Goal: Information Seeking & Learning: Get advice/opinions

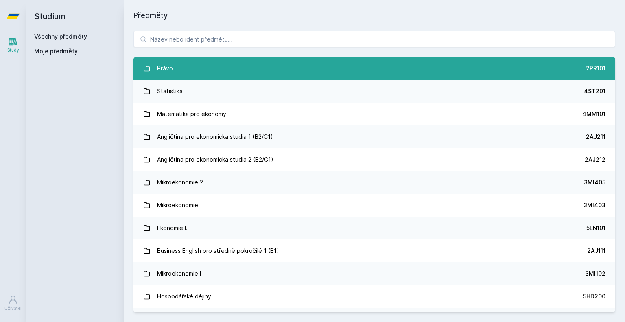
click at [269, 78] on link "Právo 2PR101" at bounding box center [374, 68] width 482 height 23
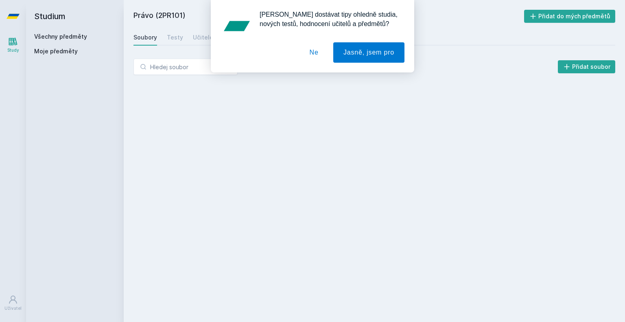
click at [322, 55] on button "Ne" at bounding box center [313, 52] width 29 height 20
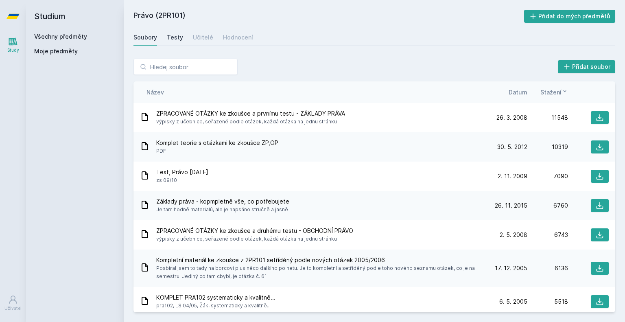
click at [178, 41] on div "Testy" at bounding box center [175, 37] width 16 height 8
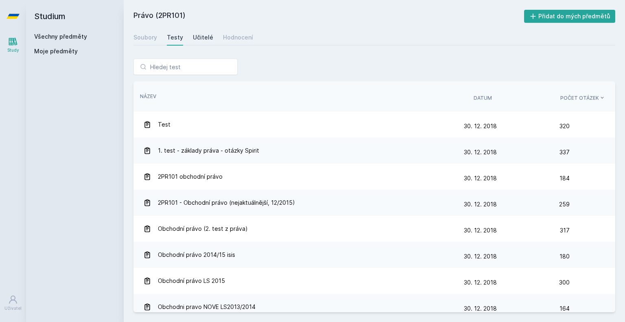
click at [204, 33] on div "Učitelé" at bounding box center [203, 37] width 20 height 8
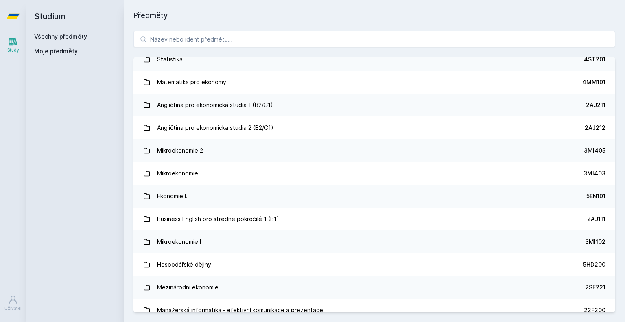
scroll to position [34, 0]
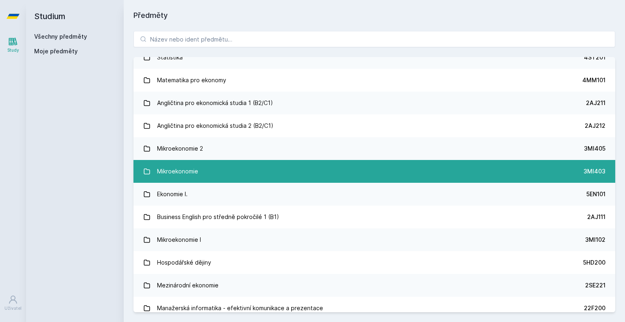
click at [330, 172] on link "Mikroekonomie 3MI403" at bounding box center [374, 171] width 482 height 23
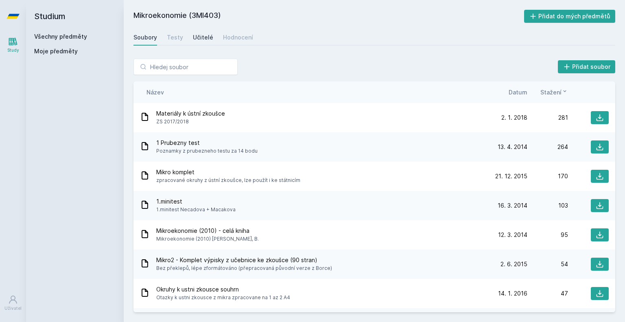
click at [202, 35] on div "Učitelé" at bounding box center [203, 37] width 20 height 8
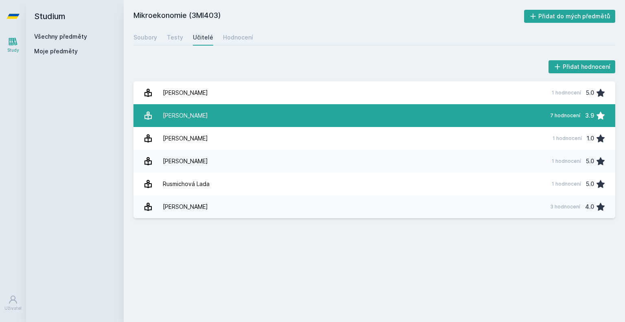
click at [166, 120] on div "[PERSON_NAME]" at bounding box center [185, 115] width 45 height 16
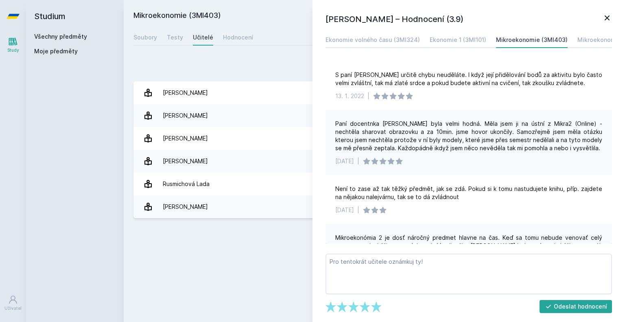
click at [470, 31] on div "[PERSON_NAME] – Hodnocení (3.9) Ekonomie volného času (3MI324) Ekonomie 1 (3MI1…" at bounding box center [469, 161] width 313 height 322
click at [470, 33] on link "Ekonomie 1 (3MI101)" at bounding box center [458, 40] width 57 height 16
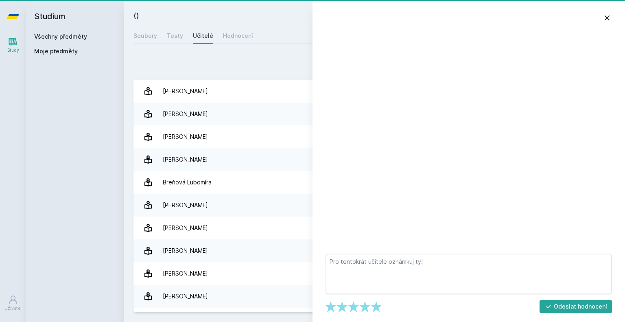
click at [564, 44] on div at bounding box center [469, 138] width 290 height 212
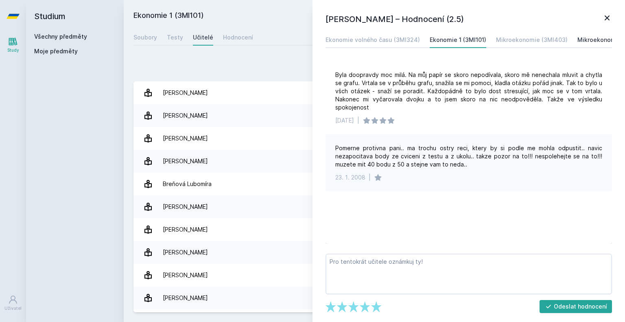
click at [582, 39] on div "Mikroekonomie 2 (3MI405)" at bounding box center [615, 40] width 76 height 8
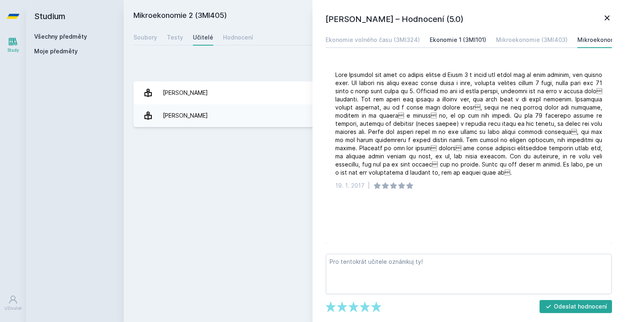
click at [472, 38] on div "Ekonomie 1 (3MI101)" at bounding box center [458, 40] width 57 height 8
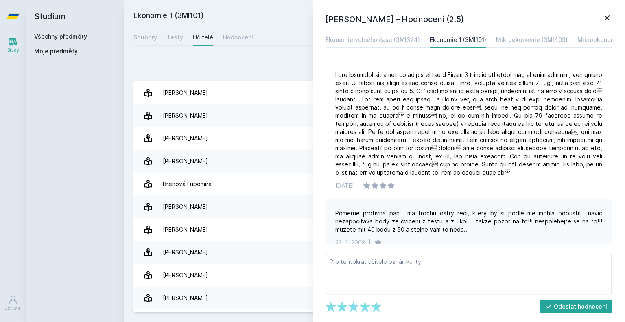
click at [205, 70] on div "Přidat hodnocení" at bounding box center [374, 67] width 482 height 16
click at [608, 21] on icon at bounding box center [607, 18] width 10 height 10
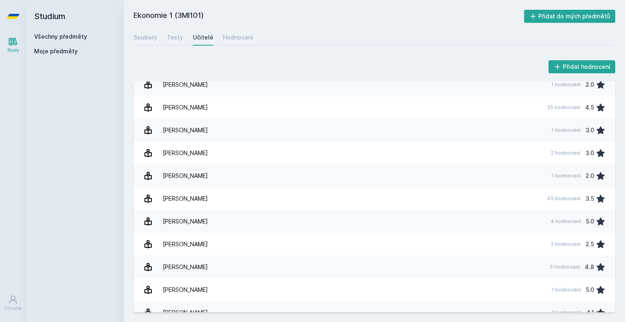
scroll to position [443, 0]
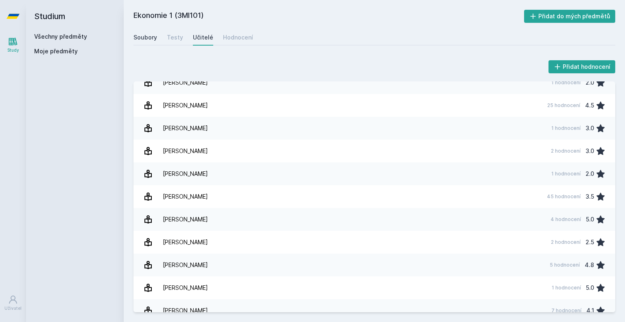
click at [145, 44] on link "Soubory" at bounding box center [145, 37] width 24 height 16
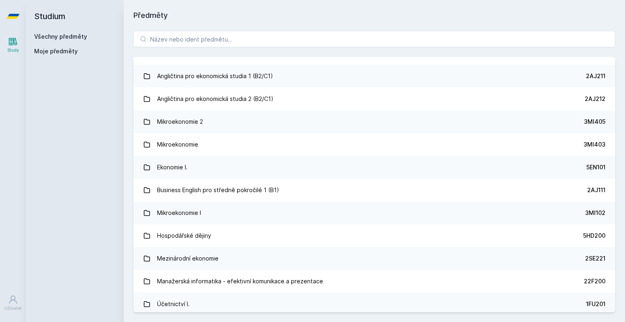
scroll to position [62, 0]
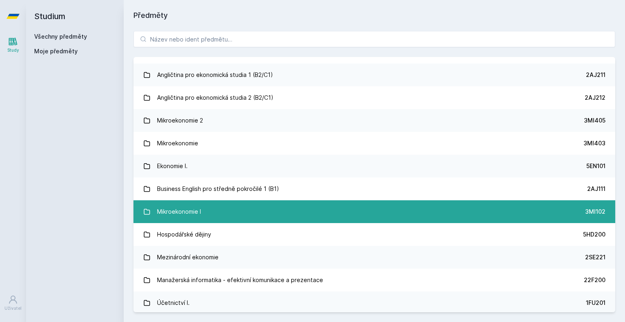
click at [559, 206] on link "Mikroekonomie I 3MI102" at bounding box center [374, 211] width 482 height 23
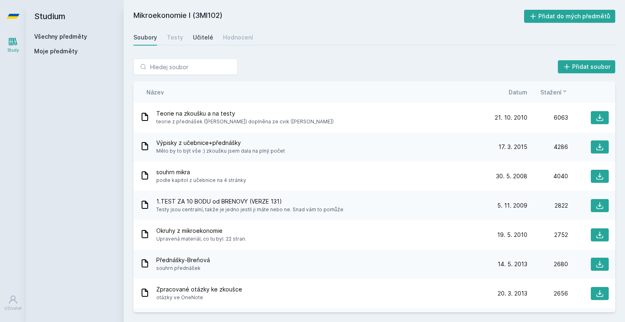
click at [205, 44] on link "Učitelé" at bounding box center [203, 37] width 20 height 16
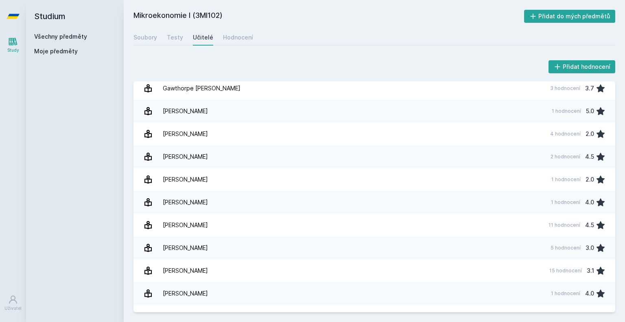
scroll to position [142, 0]
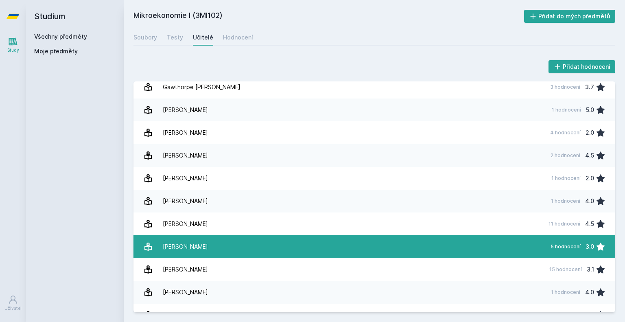
click at [514, 237] on link "[PERSON_NAME] 5 hodnocení 3.0" at bounding box center [374, 246] width 482 height 23
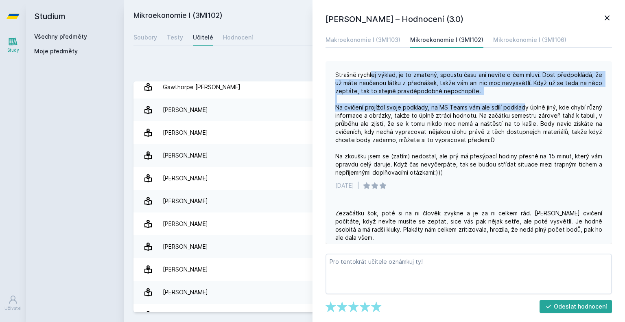
drag, startPoint x: 372, startPoint y: 75, endPoint x: 533, endPoint y: 109, distance: 164.2
click at [533, 109] on div "Strašně rychlej výklad, je to zmatený, spoustu času ani nevíte o čem mluví. Dos…" at bounding box center [468, 124] width 267 height 106
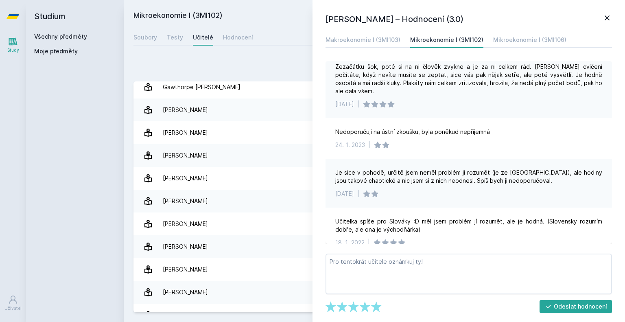
scroll to position [158, 0]
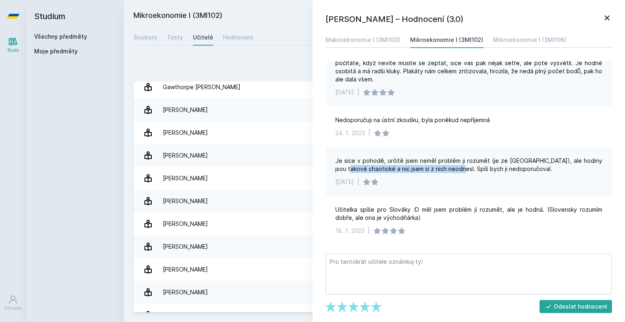
drag, startPoint x: 342, startPoint y: 168, endPoint x: 450, endPoint y: 173, distance: 108.3
click at [450, 173] on div "Je sice v pohodě, určitě jsem neměl problém ji rozumět (je ze [GEOGRAPHIC_DATA]…" at bounding box center [469, 171] width 286 height 49
click at [434, 172] on div "Je sice v pohodě, určitě jsem neměl problém ji rozumět (je ze [GEOGRAPHIC_DATA]…" at bounding box center [468, 165] width 267 height 16
click at [435, 172] on div "Je sice v pohodě, určitě jsem neměl problém ji rozumět (je ze [GEOGRAPHIC_DATA]…" at bounding box center [468, 165] width 267 height 16
click at [444, 172] on div "Je sice v pohodě, určitě jsem neměl problém ji rozumět (je ze [GEOGRAPHIC_DATA]…" at bounding box center [468, 165] width 267 height 16
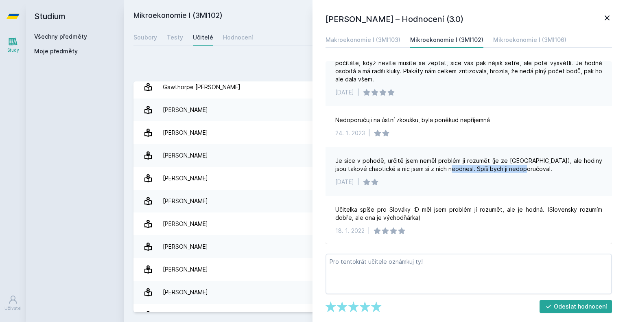
drag, startPoint x: 441, startPoint y: 169, endPoint x: 515, endPoint y: 168, distance: 74.1
click at [515, 168] on div "Je sice v pohodě, určitě jsem neměl problém ji rozumět (je ze [GEOGRAPHIC_DATA]…" at bounding box center [468, 165] width 267 height 16
click at [517, 170] on div "Je sice v pohodě, určitě jsem neměl problém ji rozumět (je ze [GEOGRAPHIC_DATA]…" at bounding box center [468, 165] width 267 height 16
drag, startPoint x: 378, startPoint y: 217, endPoint x: 418, endPoint y: 216, distance: 39.9
click at [418, 216] on div "Učitelka spíše pro Slováky :D měl jsem problém jí rozumět, ale je hodná. (Slove…" at bounding box center [468, 213] width 267 height 16
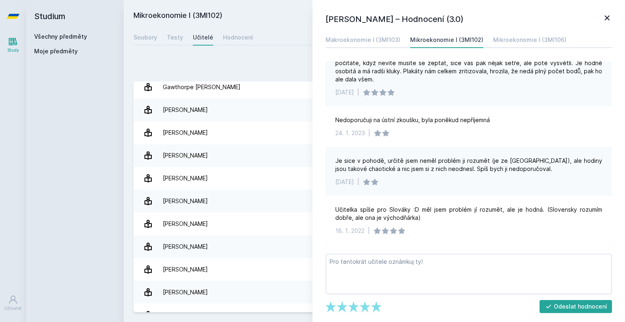
click at [262, 65] on div "Přidat hodnocení" at bounding box center [374, 67] width 482 height 16
click at [604, 21] on icon at bounding box center [607, 18] width 10 height 10
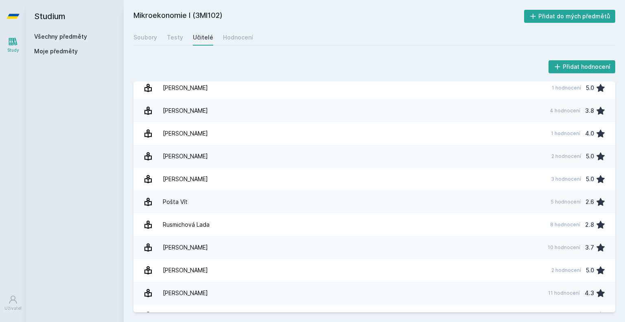
scroll to position [498, 0]
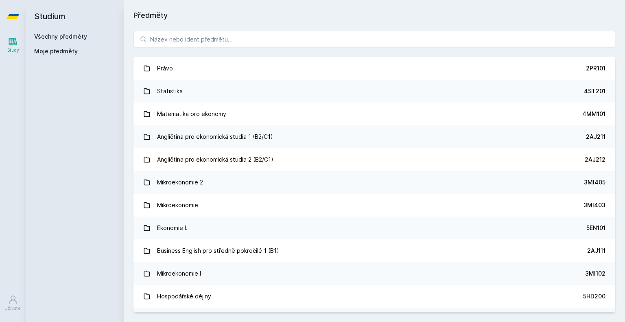
scroll to position [60, 0]
